Goal: Task Accomplishment & Management: Complete application form

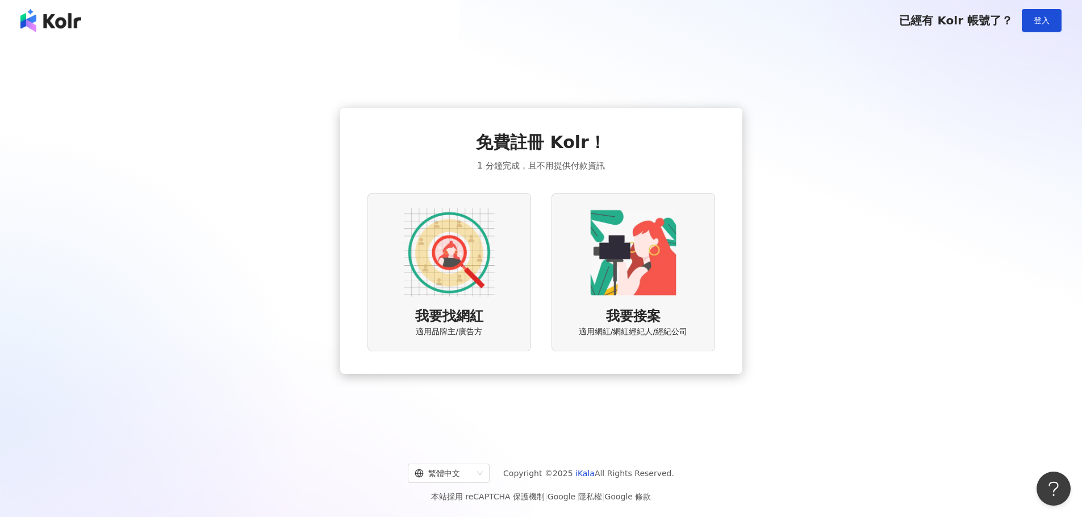
click at [68, 19] on img at bounding box center [50, 20] width 61 height 23
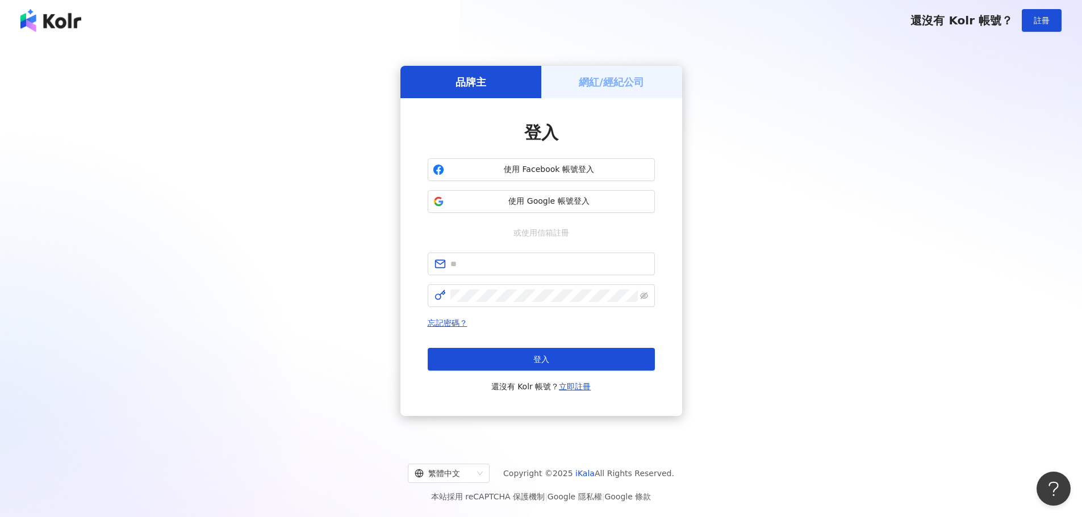
click at [62, 17] on img at bounding box center [50, 20] width 61 height 23
click at [596, 78] on h5 "網紅/經紀公司" at bounding box center [611, 82] width 65 height 14
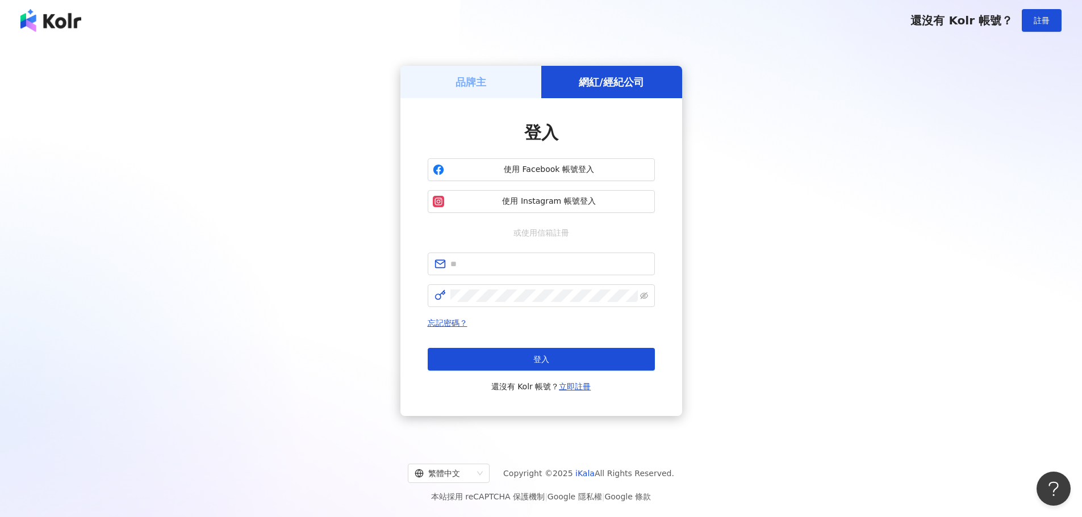
click at [483, 95] on div "品牌主" at bounding box center [470, 82] width 141 height 32
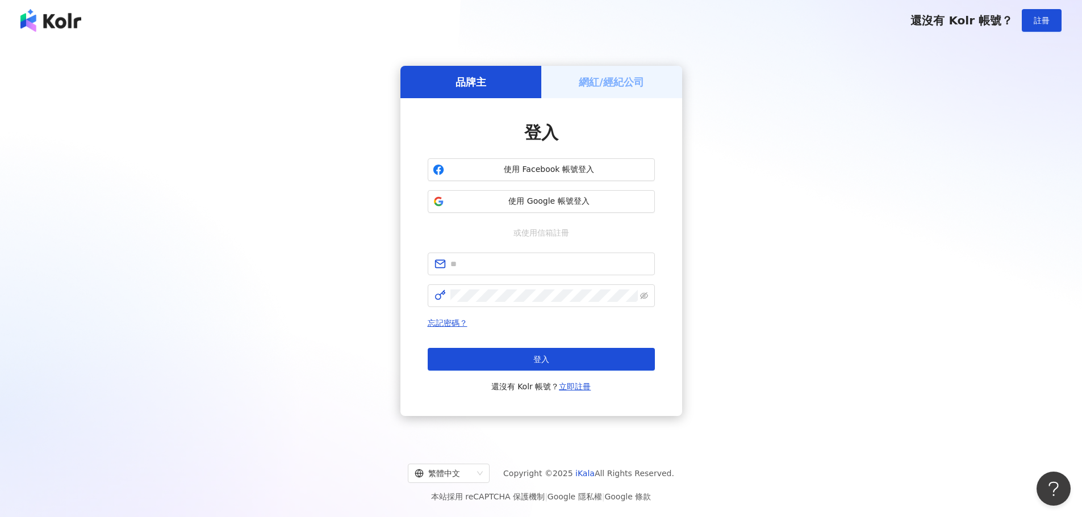
click at [987, 16] on span "還沒有 Kolr 帳號？" at bounding box center [961, 21] width 102 height 14
